Goal: Task Accomplishment & Management: Complete application form

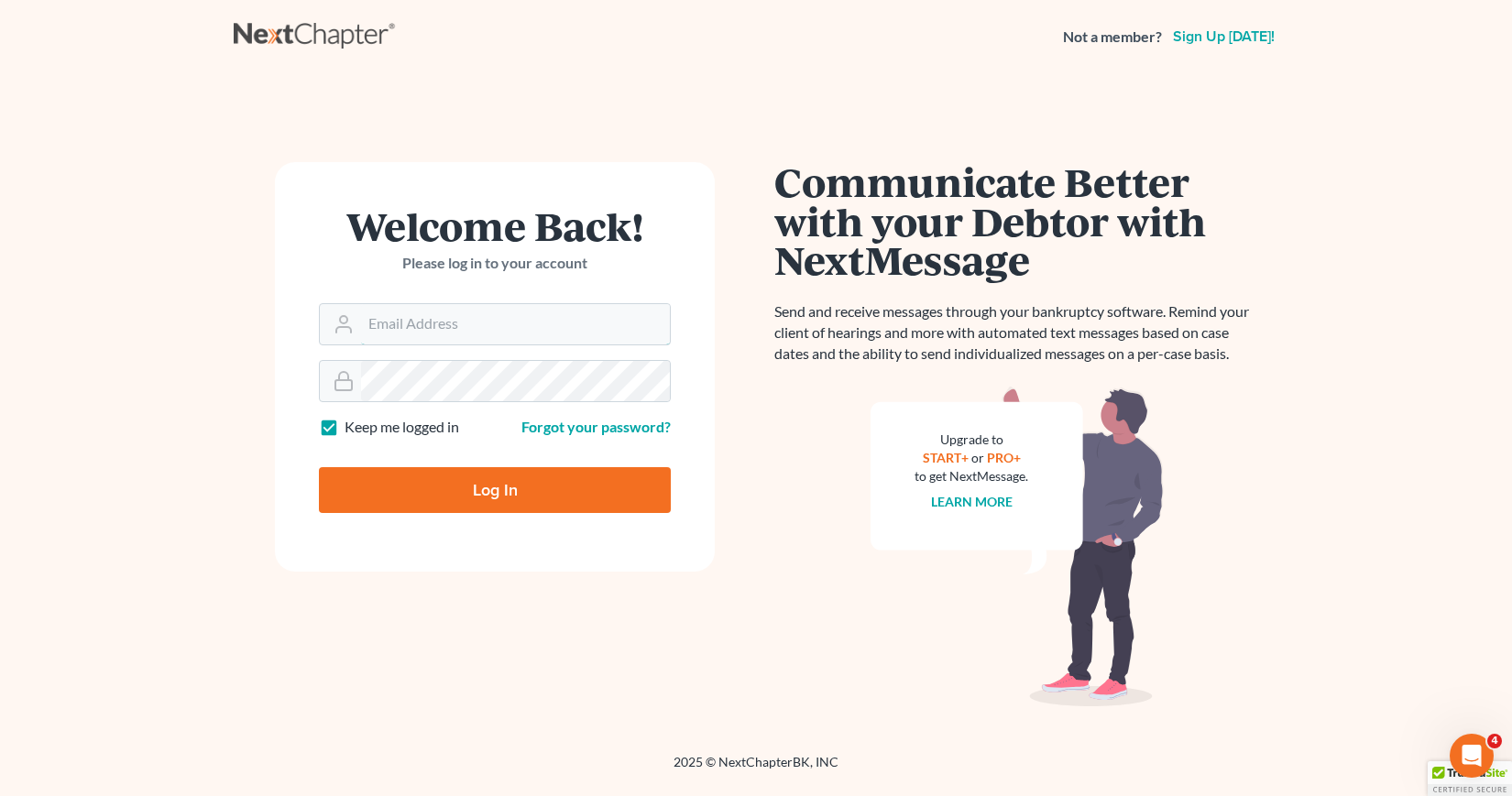
type input "[EMAIL_ADDRESS][DOMAIN_NAME]"
click at [507, 490] on input "Log In" at bounding box center [494, 490] width 352 height 46
type input "Thinking..."
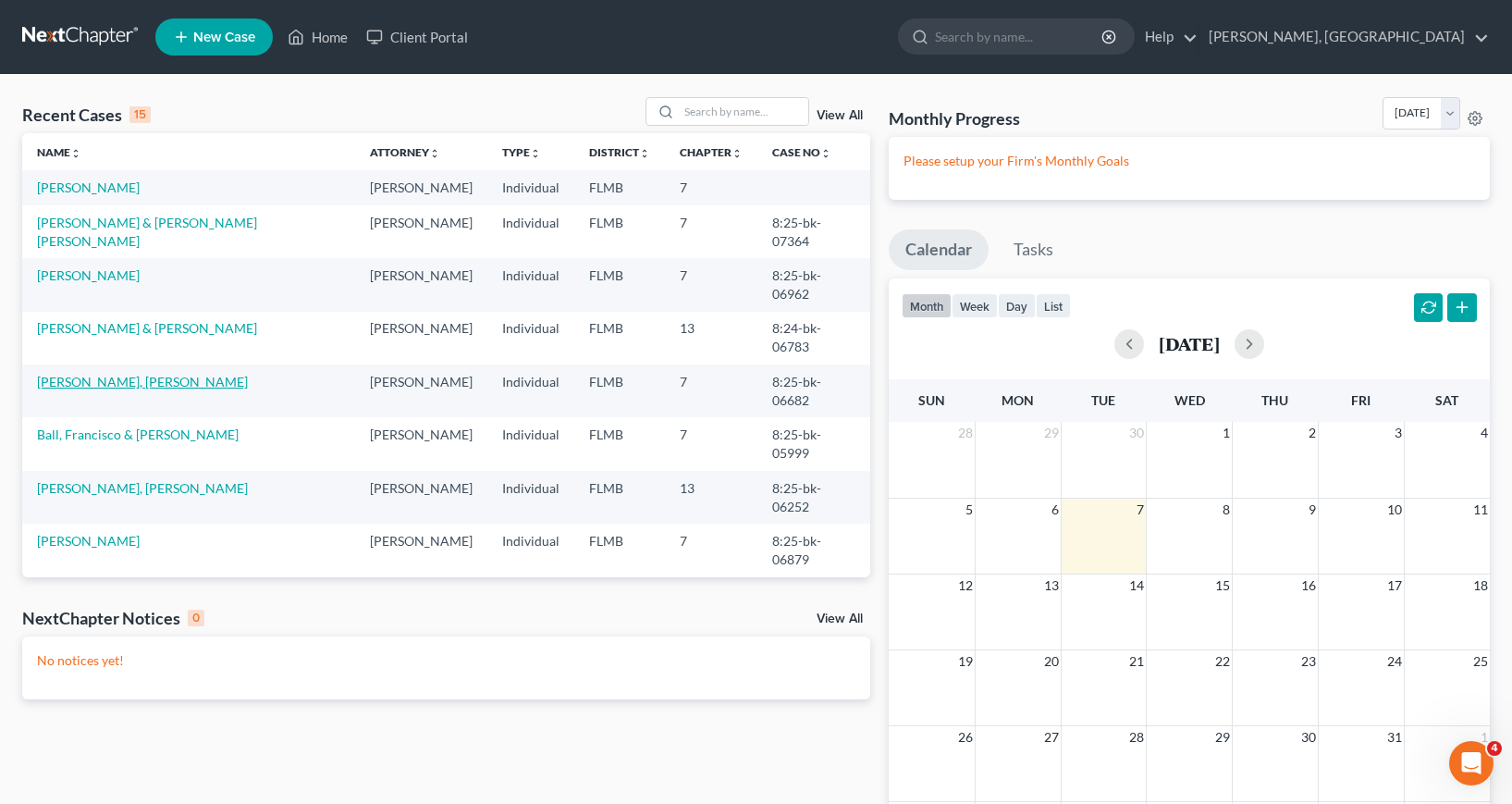
click at [99, 390] on link "[PERSON_NAME], [PERSON_NAME]" at bounding box center [142, 382] width 211 height 16
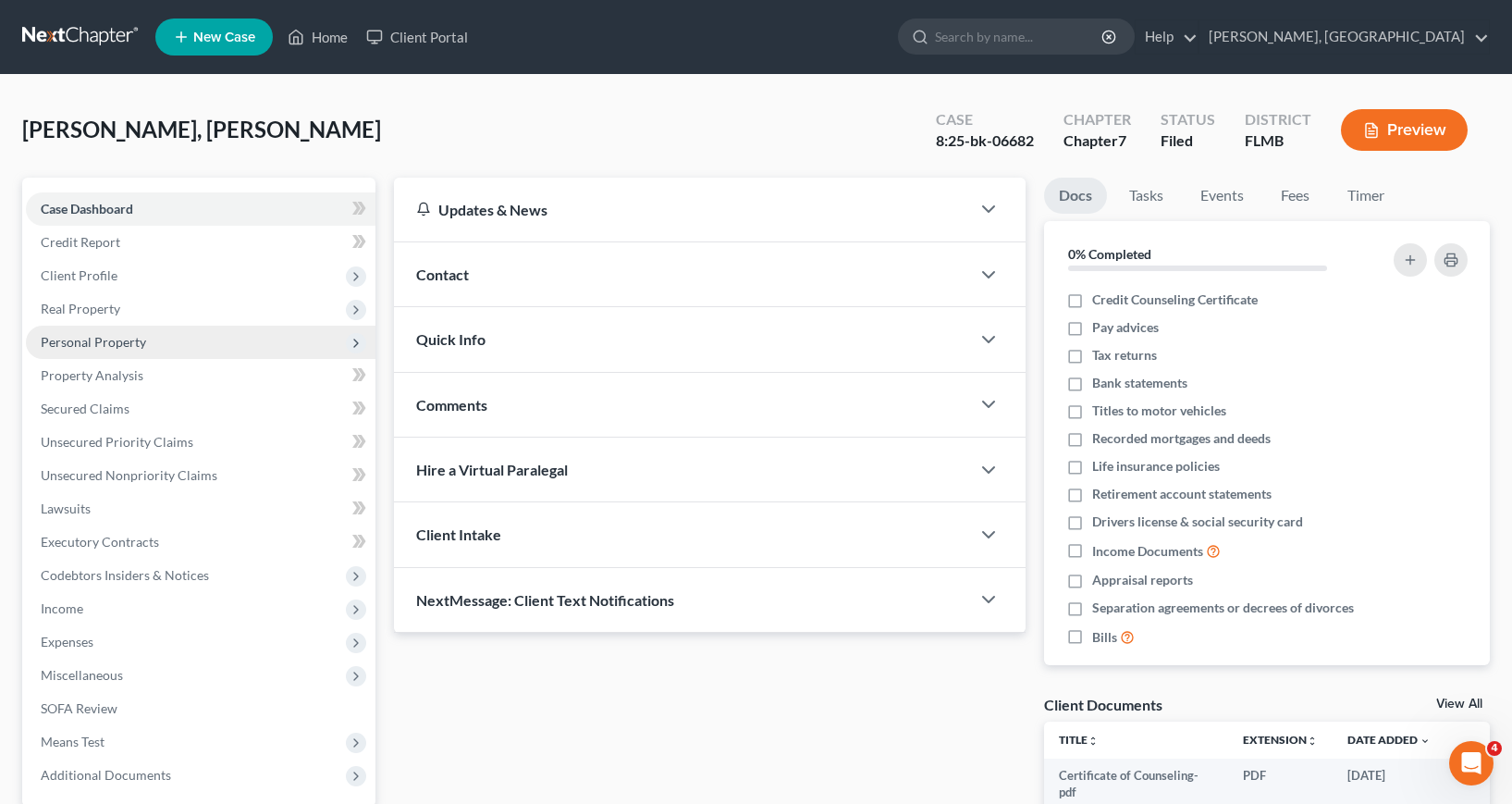
click at [93, 341] on span "Personal Property" at bounding box center [93, 342] width 105 height 16
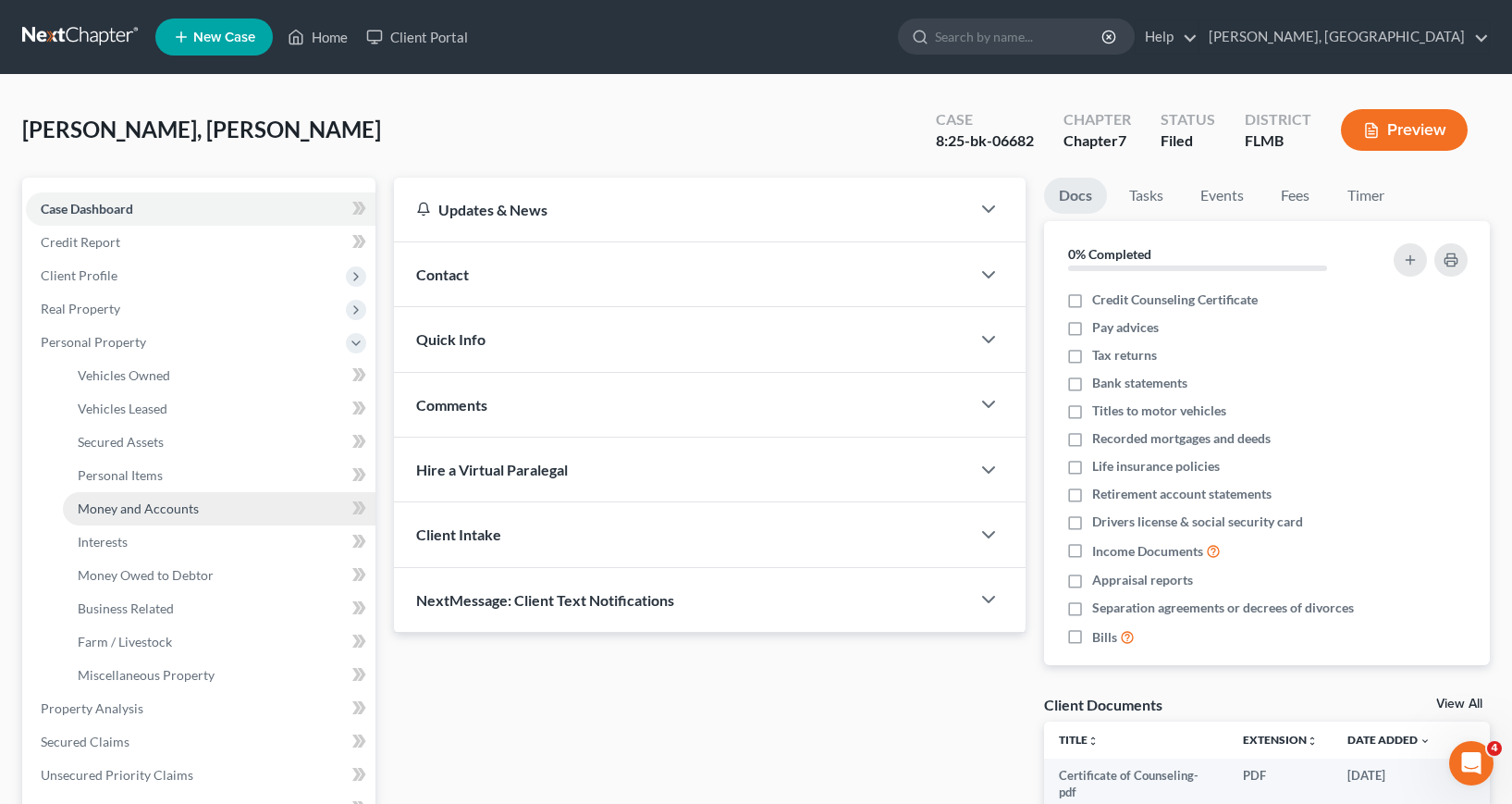
click at [145, 507] on span "Money and Accounts" at bounding box center [138, 508] width 121 height 16
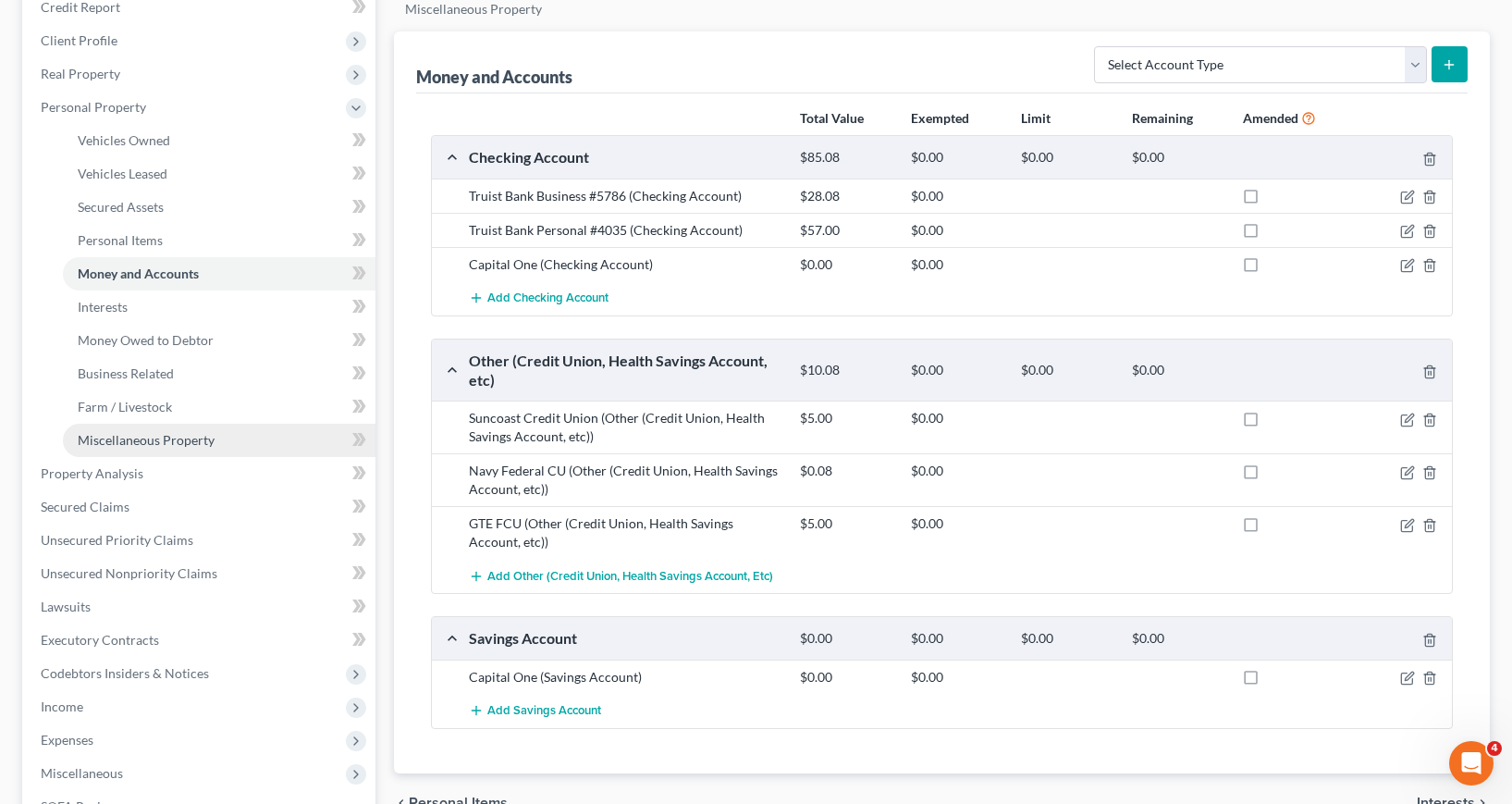
scroll to position [278, 0]
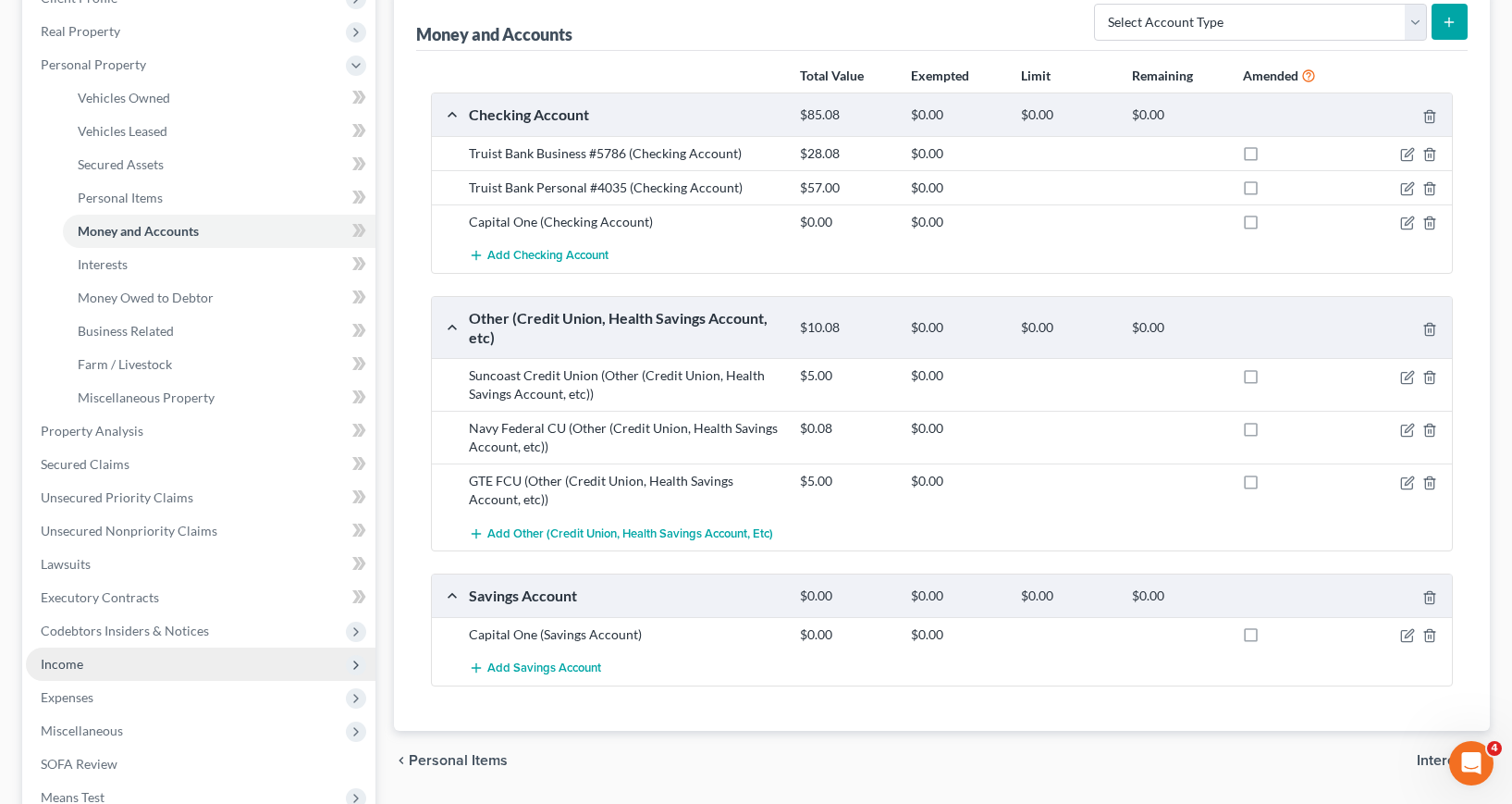
click at [71, 667] on span "Income" at bounding box center [62, 664] width 43 height 16
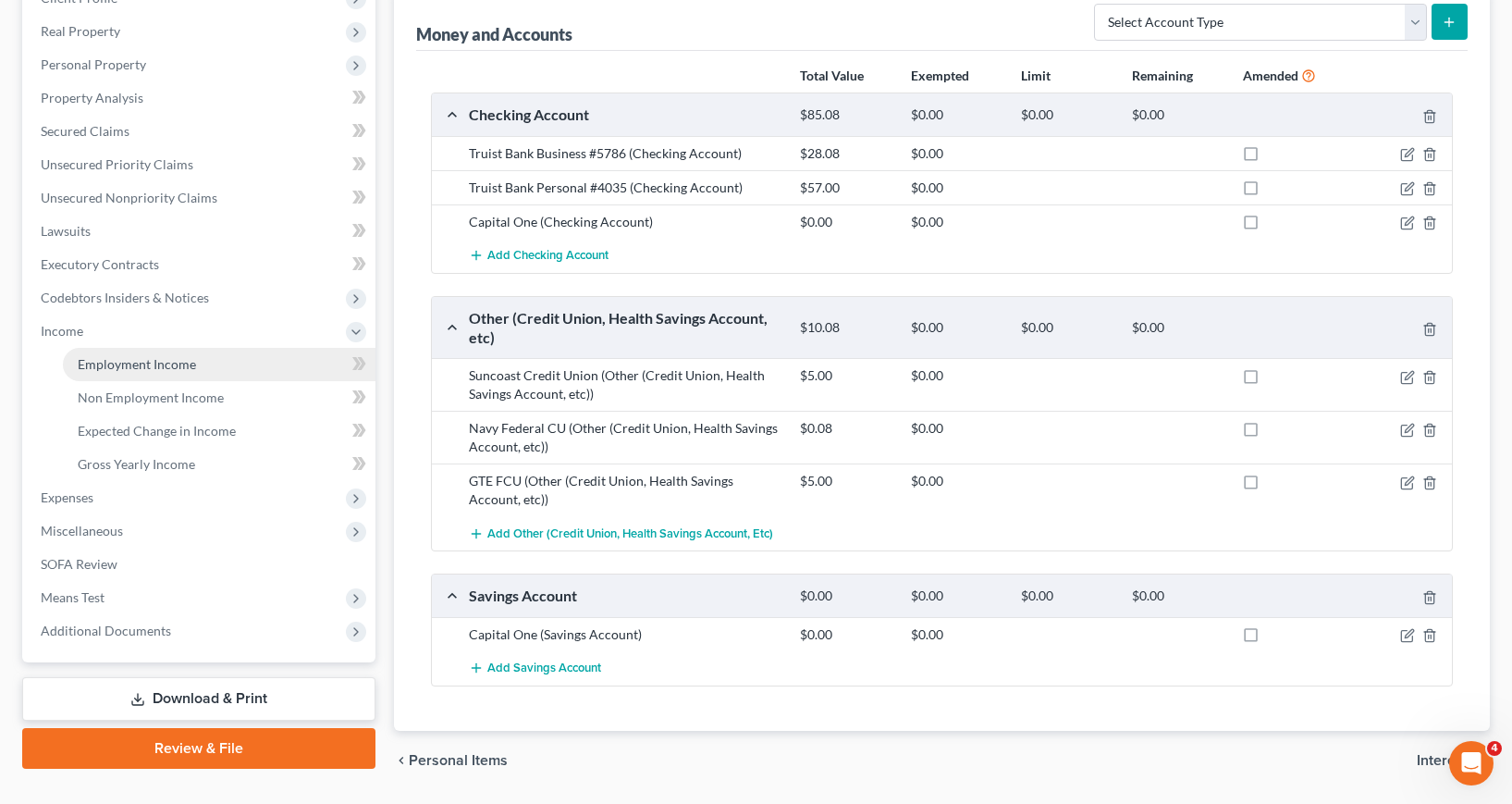
click at [143, 366] on span "Employment Income" at bounding box center [136, 364] width 118 height 16
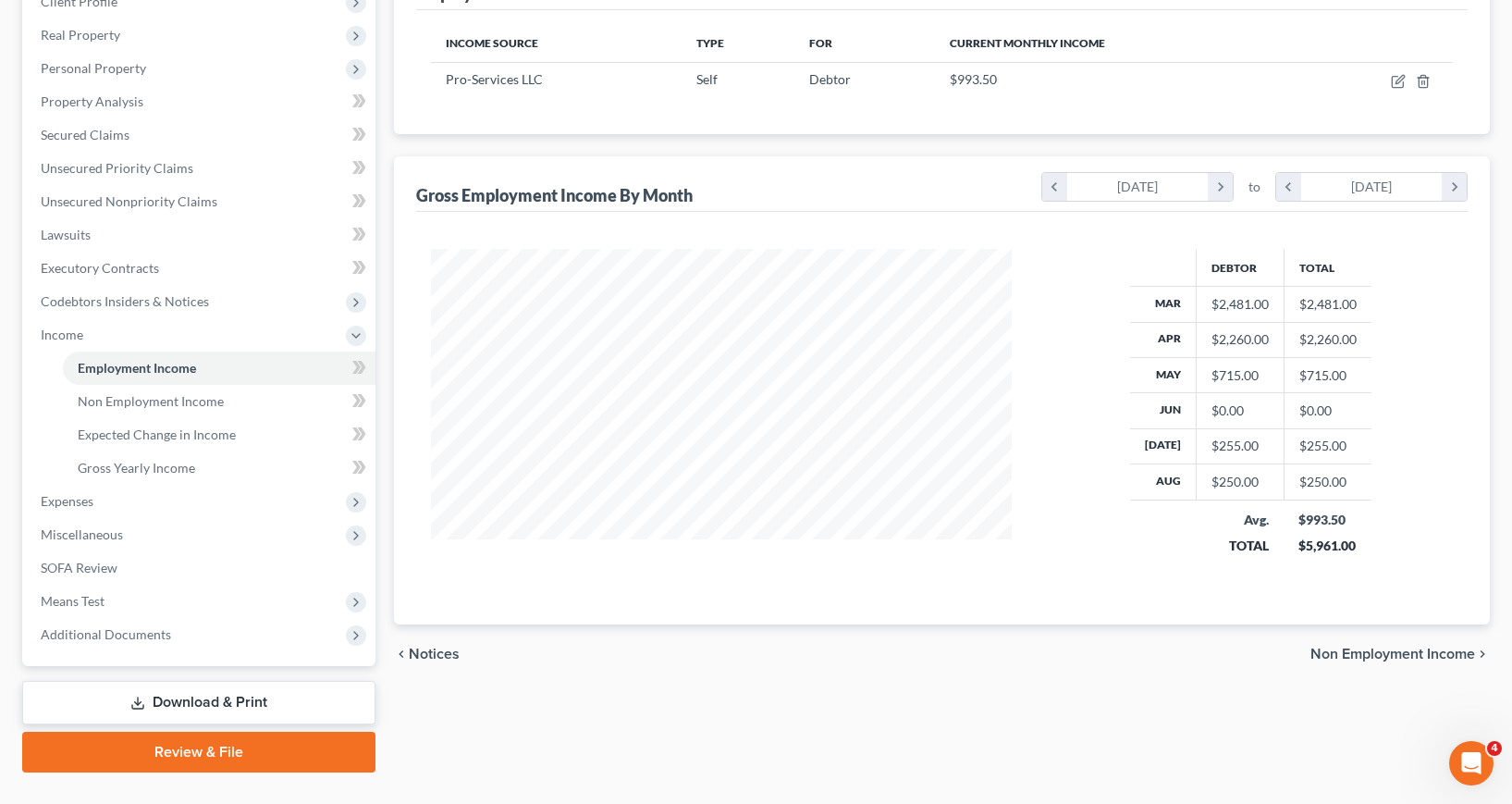
scroll to position [278, 0]
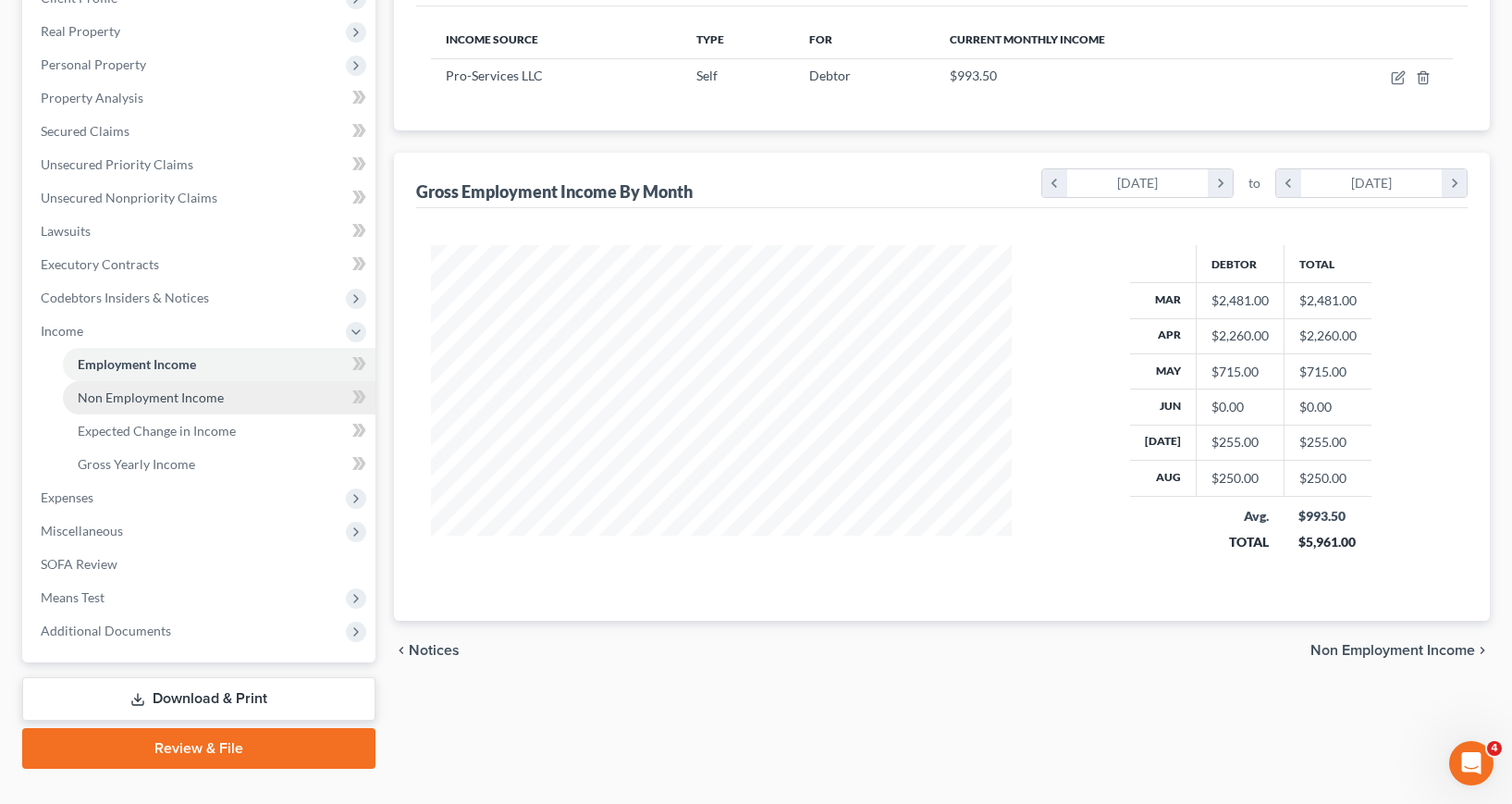
click at [158, 393] on span "Non Employment Income" at bounding box center [150, 398] width 146 height 16
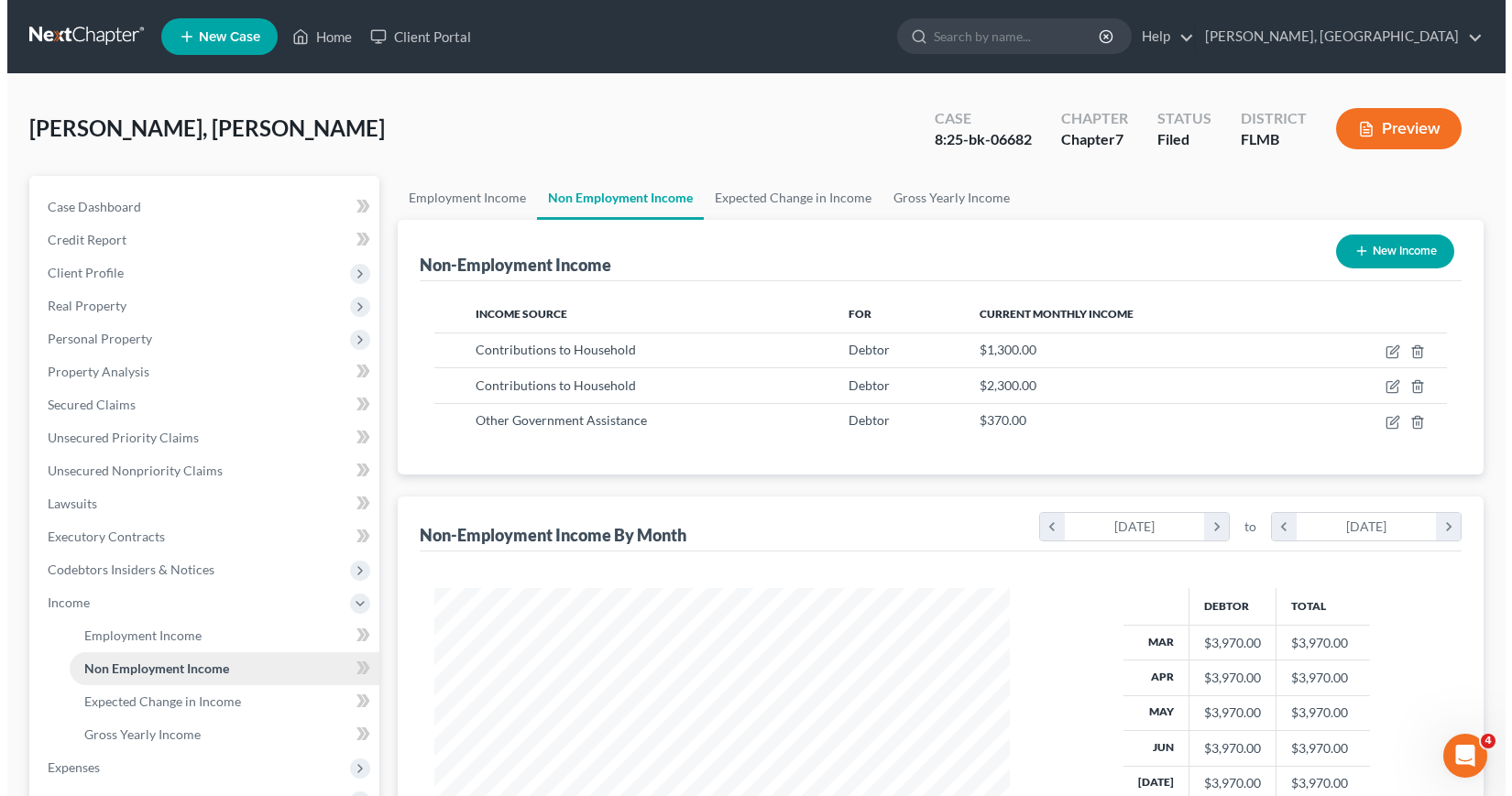
scroll to position [329, 612]
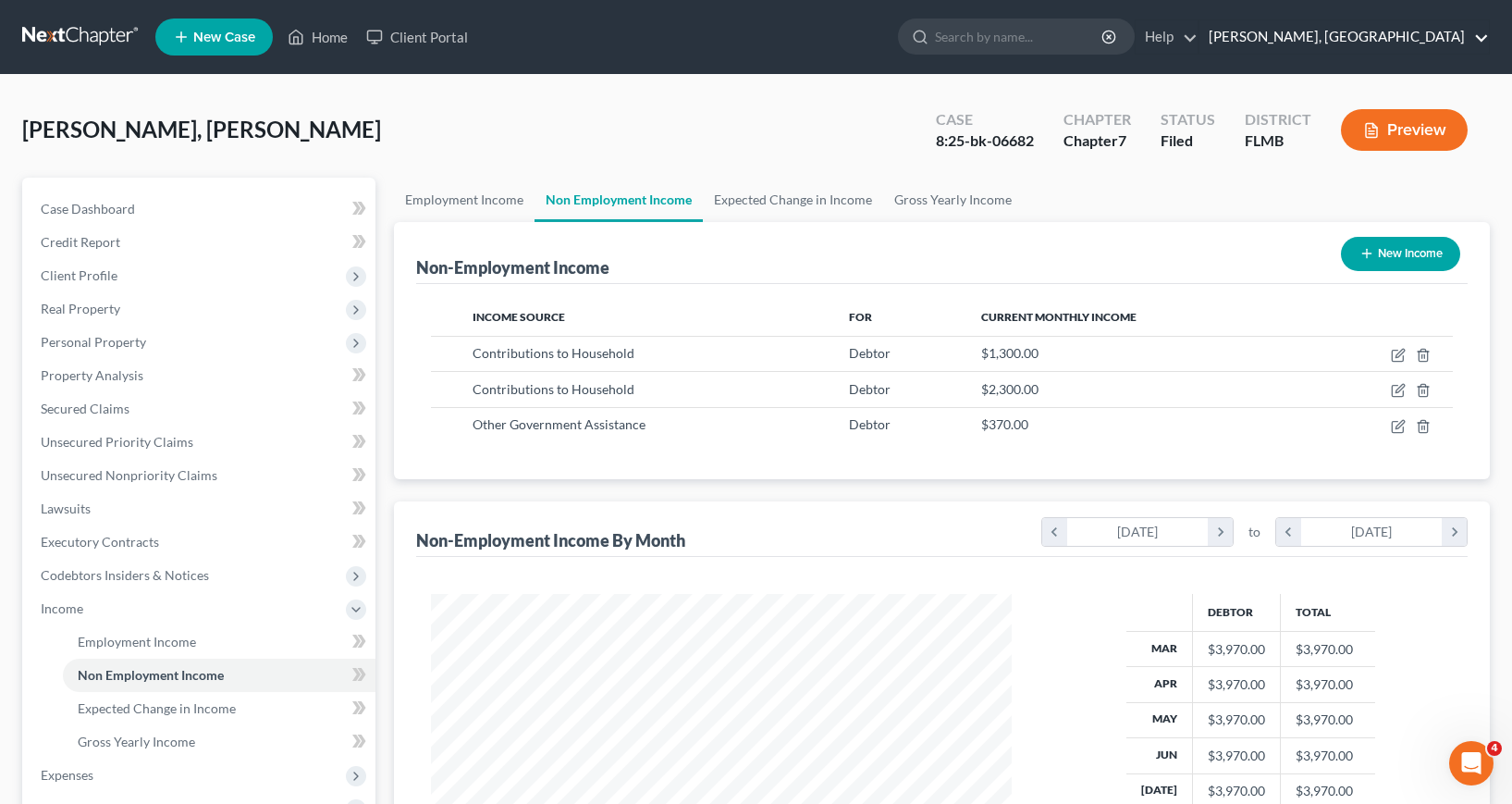
click at [1479, 42] on link "[PERSON_NAME], [GEOGRAPHIC_DATA]" at bounding box center [1344, 38] width 290 height 34
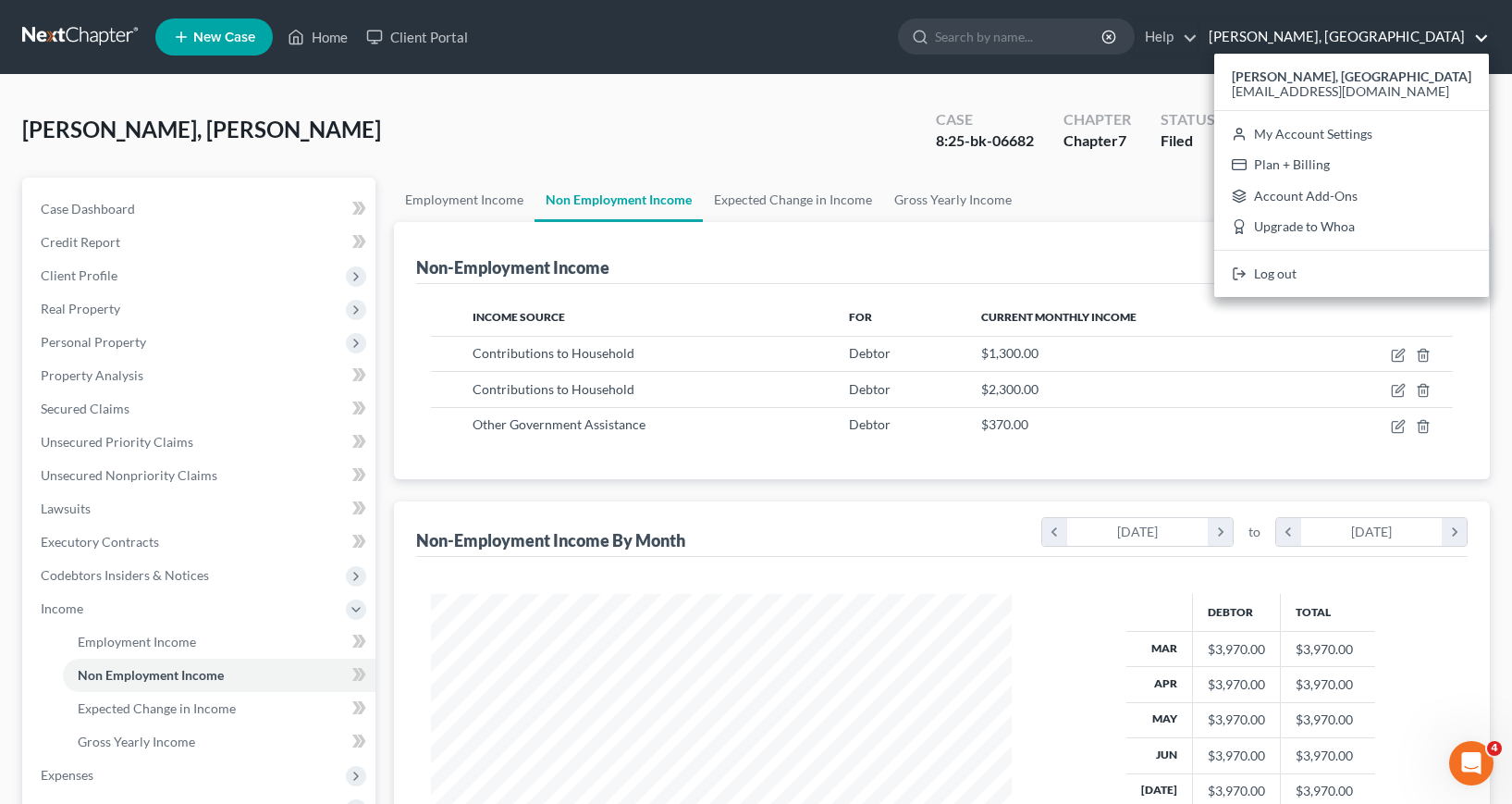
click at [1496, 30] on nav "Home New Case Client Portal [PERSON_NAME], PA [EMAIL_ADDRESS][DOMAIN_NAME] My A…" at bounding box center [756, 37] width 1512 height 74
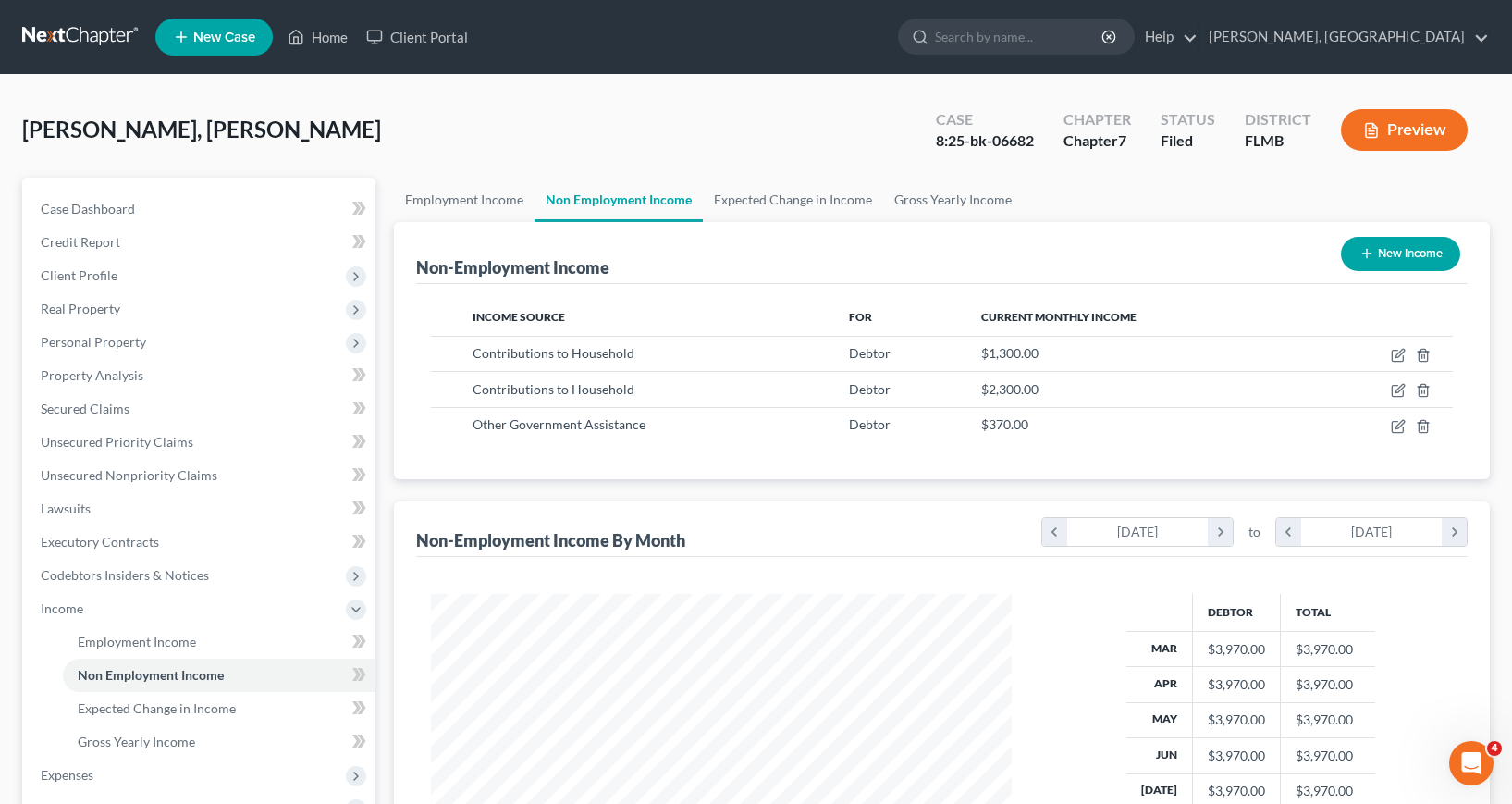
click at [1392, 118] on button "Preview" at bounding box center [1405, 130] width 127 height 42
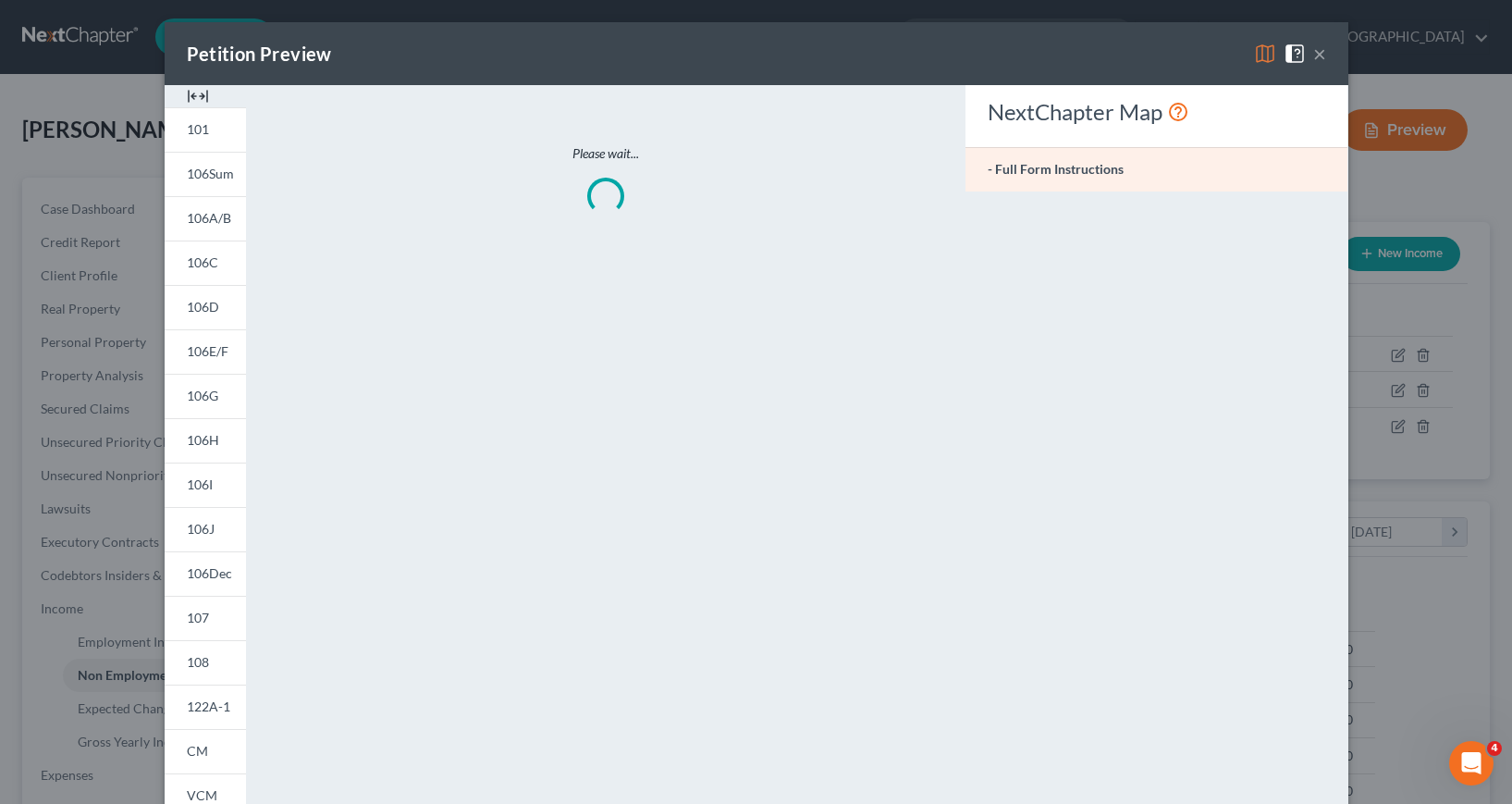
scroll to position [333, 623]
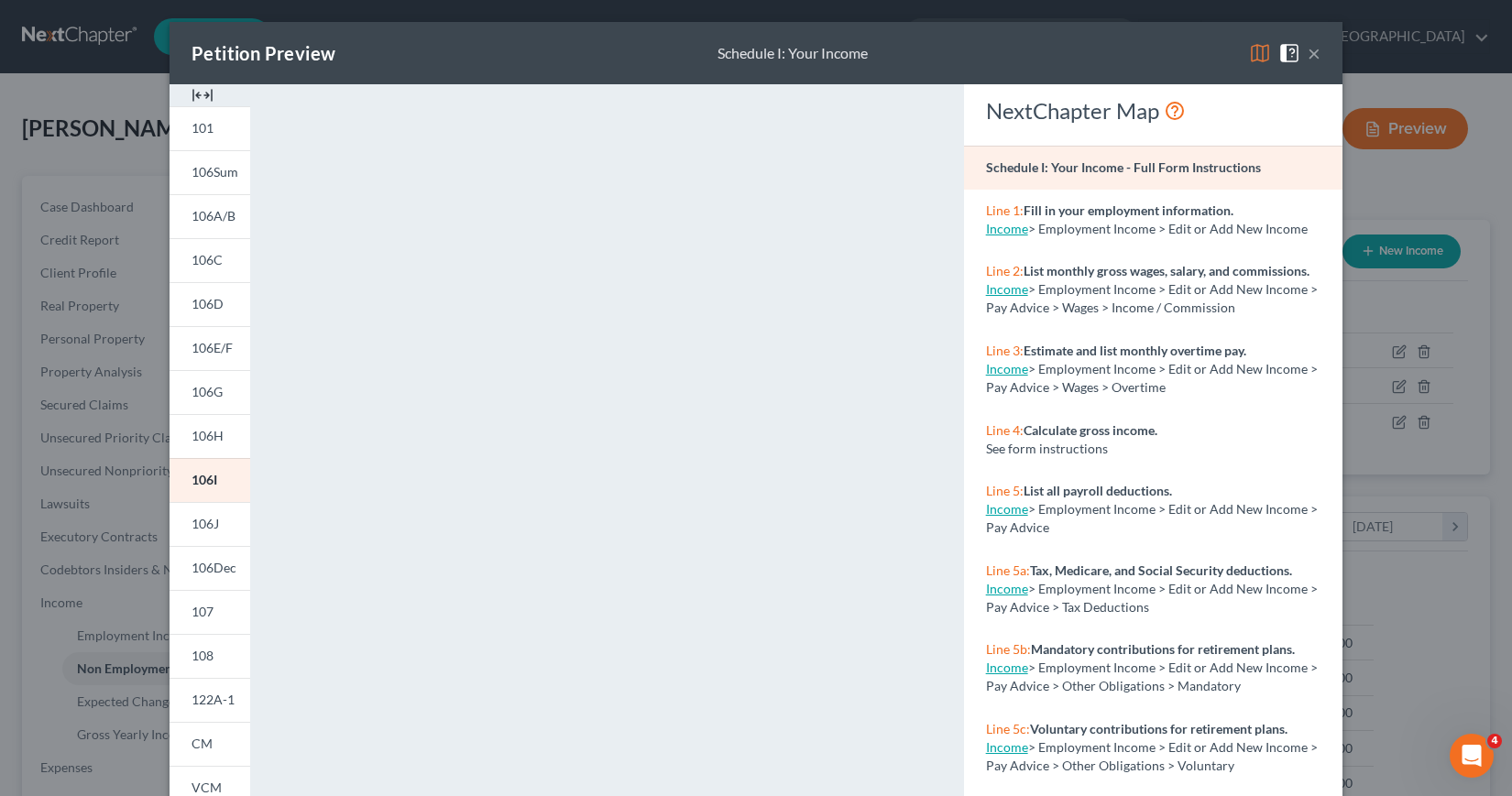
click at [1308, 56] on button "×" at bounding box center [1314, 53] width 13 height 22
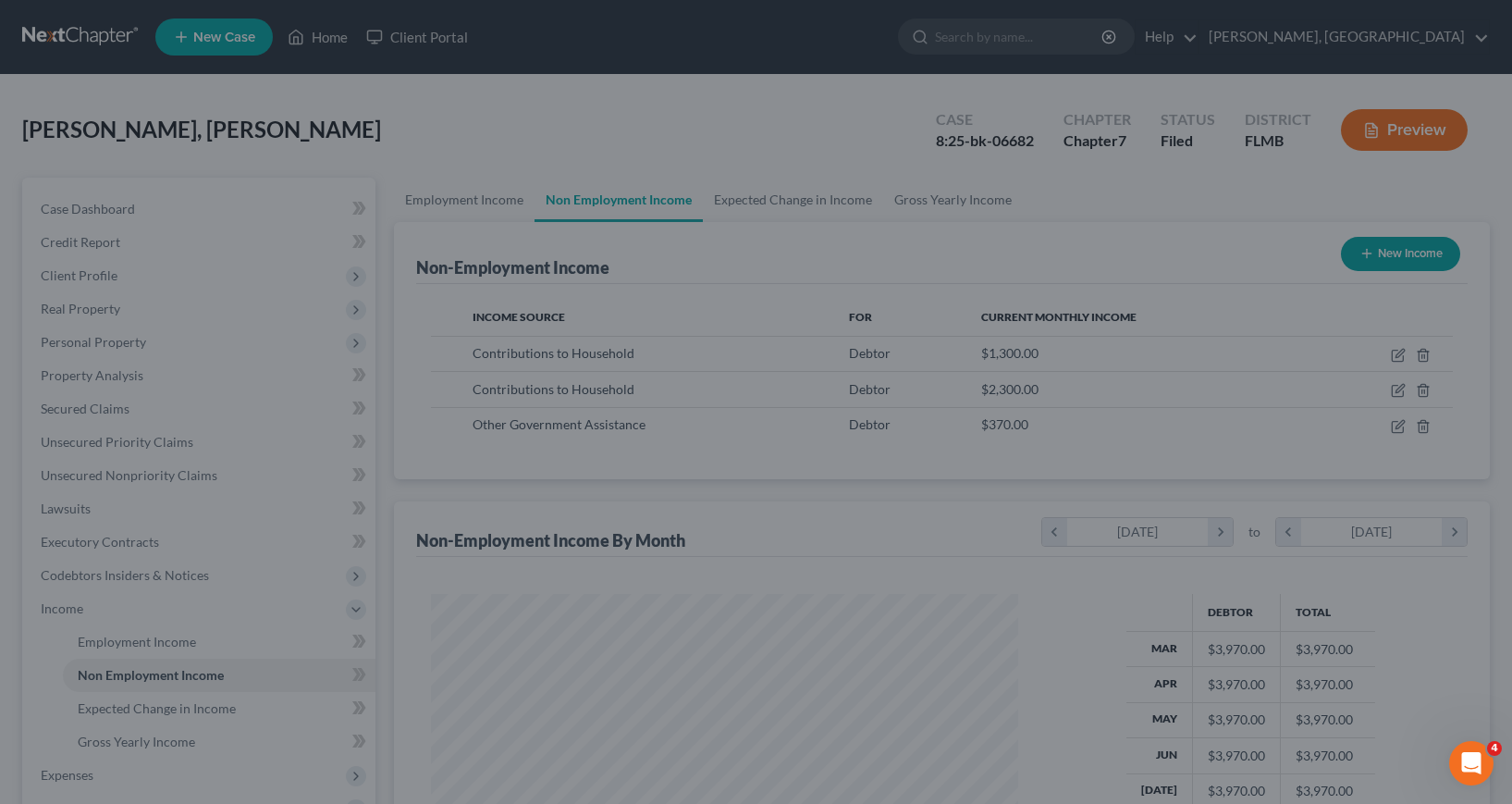
scroll to position [925168, 924446]
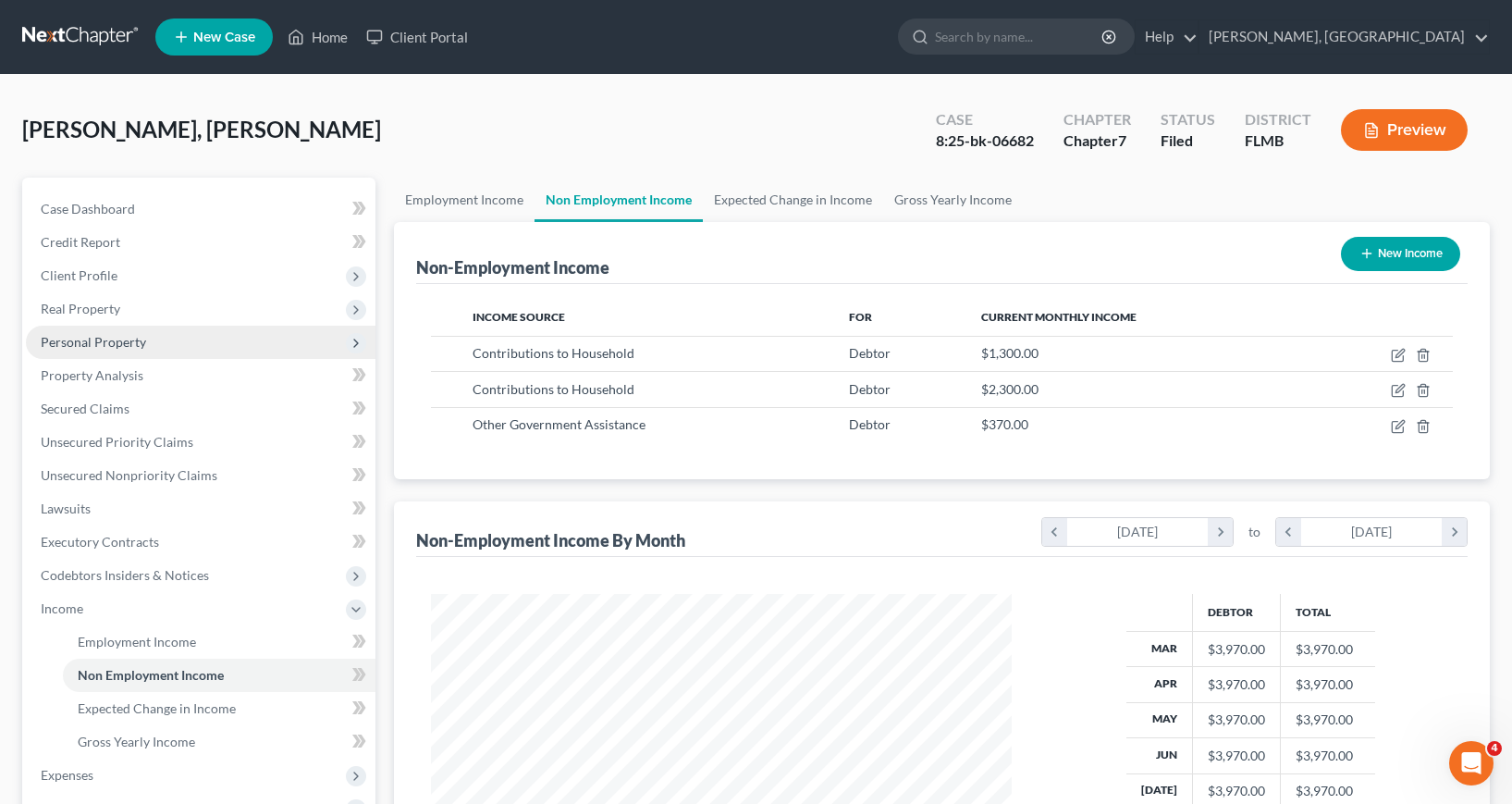
click at [107, 343] on span "Personal Property" at bounding box center [93, 342] width 105 height 16
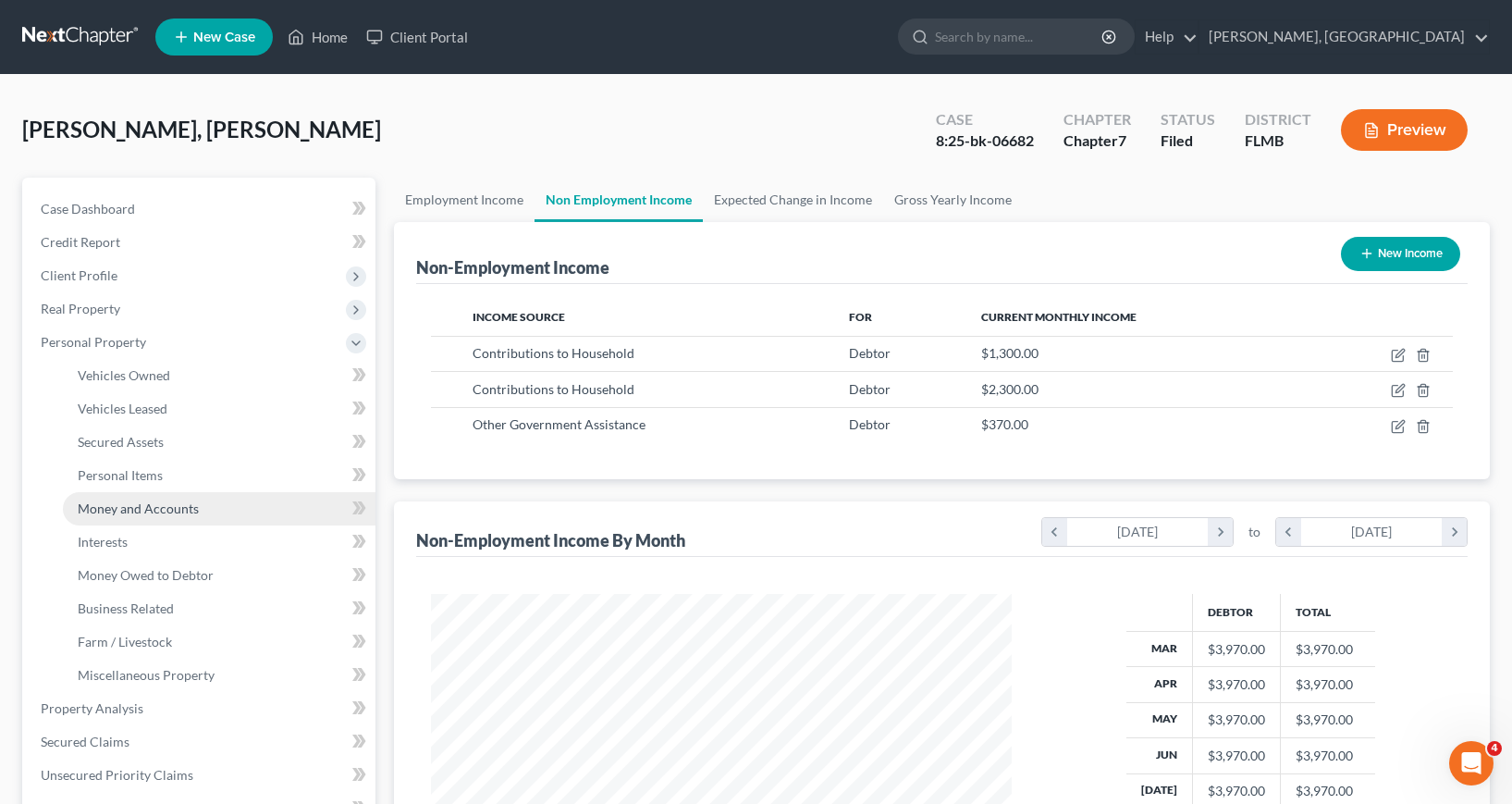
click at [132, 510] on span "Money and Accounts" at bounding box center [138, 508] width 121 height 16
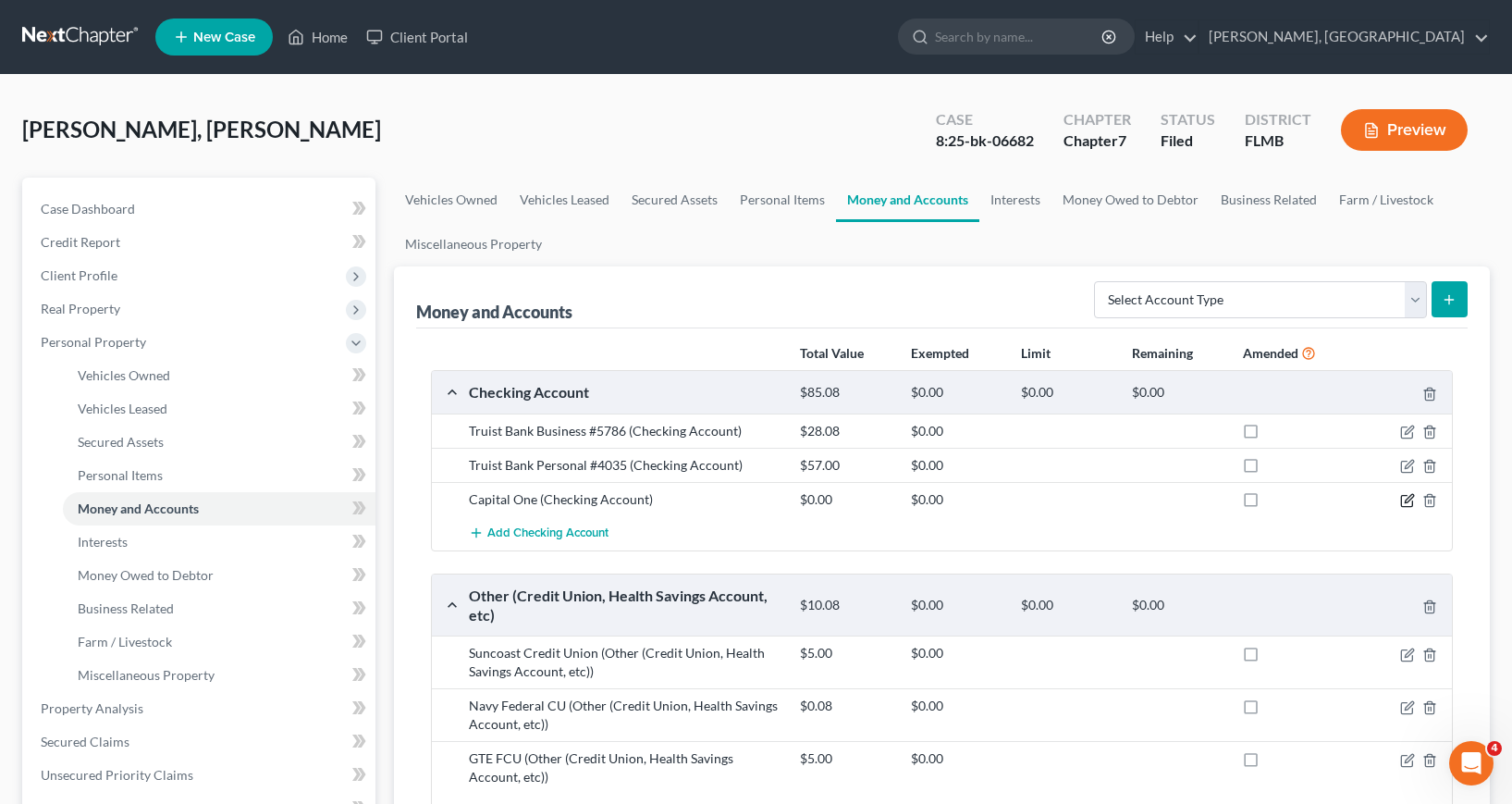
click at [1407, 499] on icon "button" at bounding box center [1408, 500] width 15 height 15
select select "48"
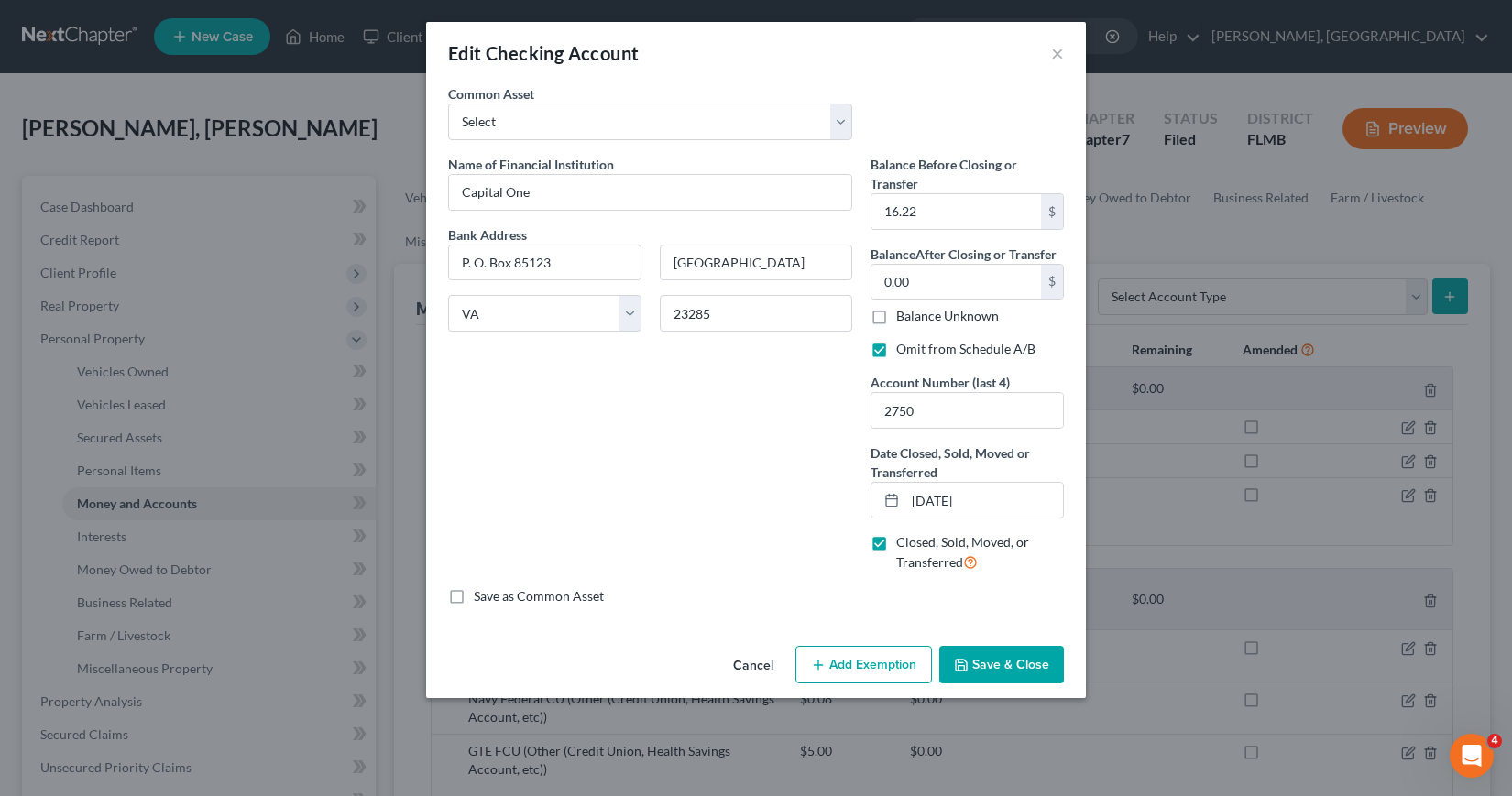
click at [997, 655] on button "Save & Close" at bounding box center [1002, 664] width 125 height 38
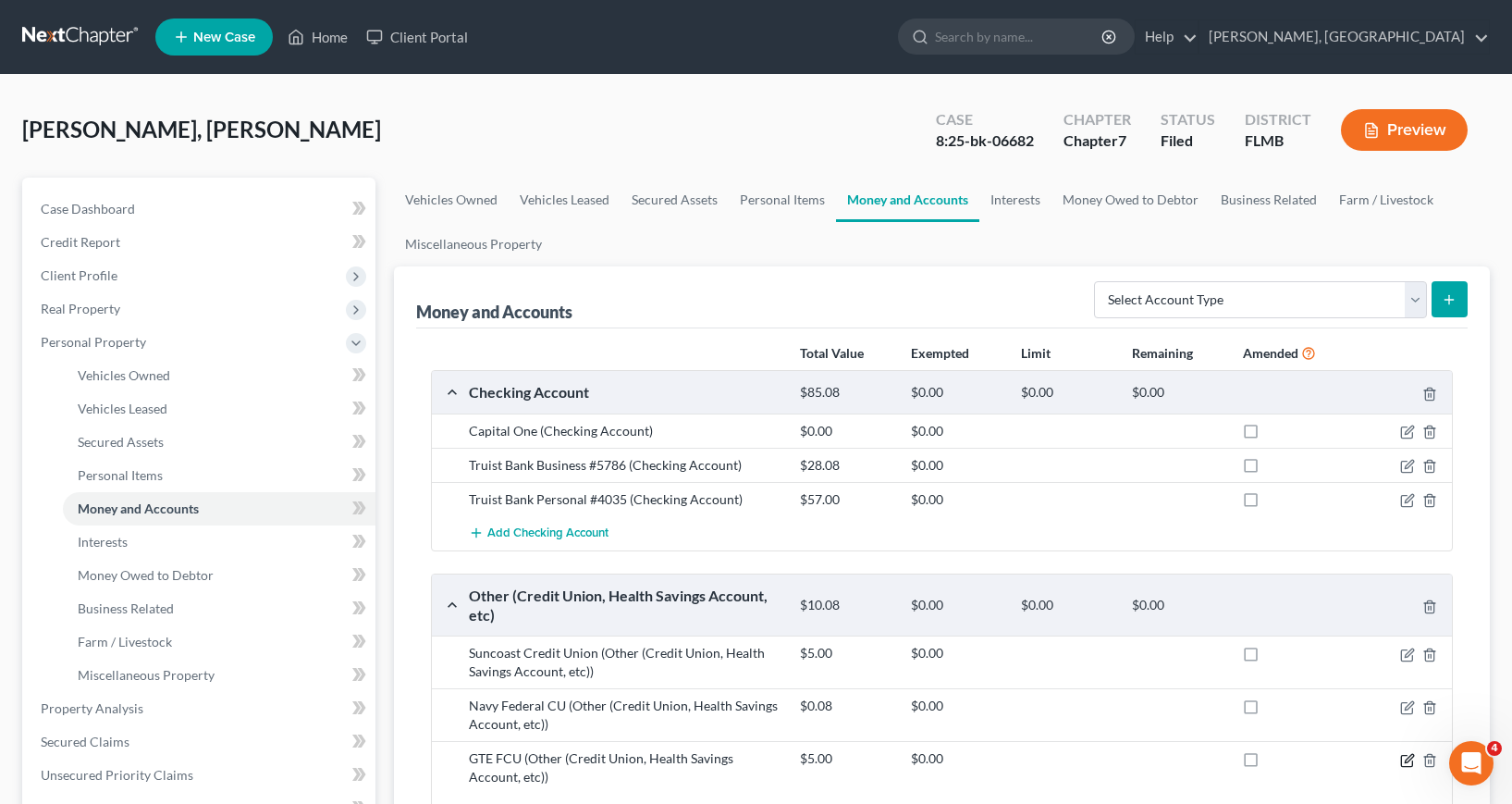
click at [1408, 762] on icon "button" at bounding box center [1409, 758] width 8 height 8
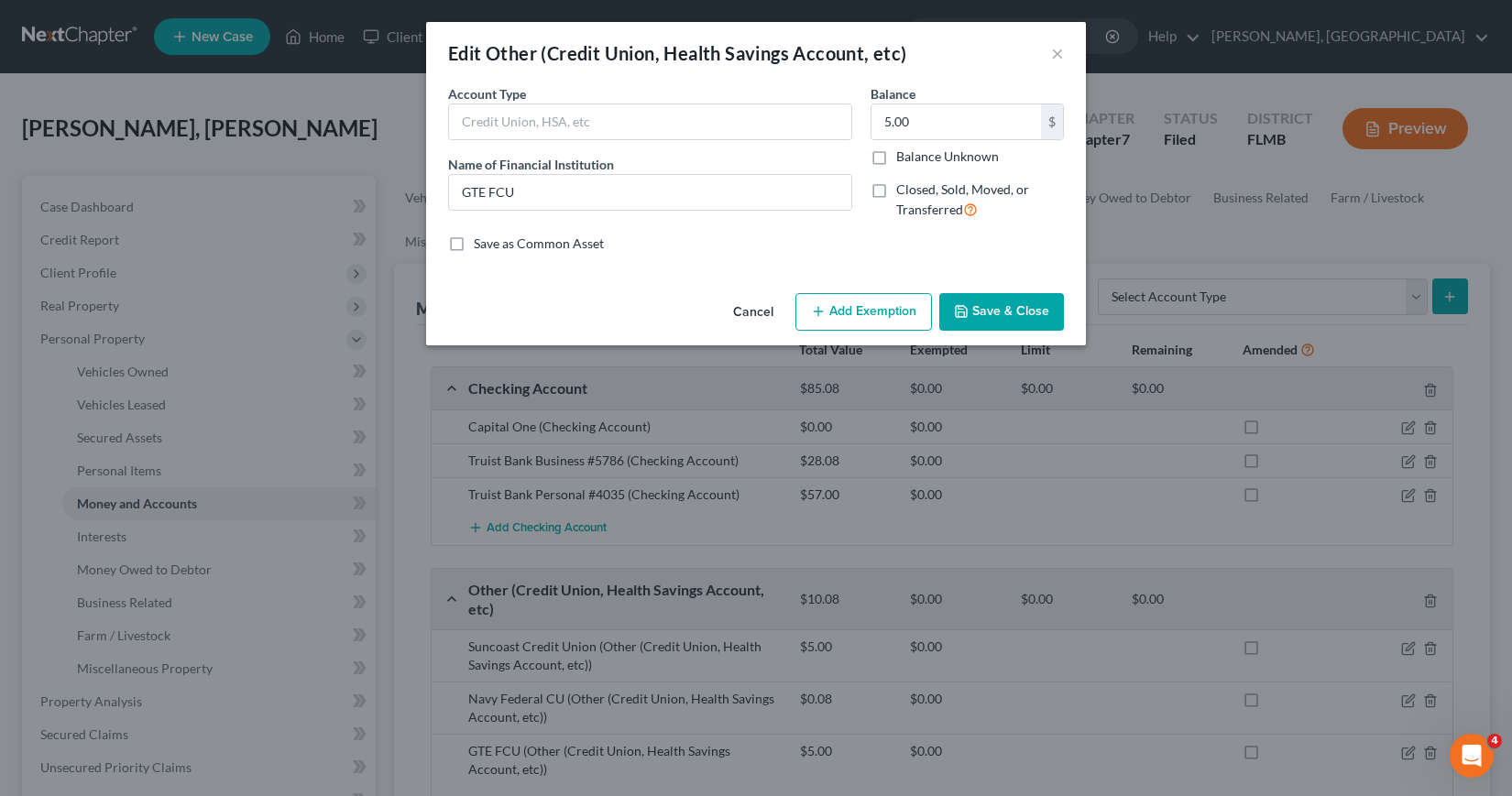
click at [997, 314] on button "Save & Close" at bounding box center [1002, 312] width 125 height 38
